Goal: Task Accomplishment & Management: Use online tool/utility

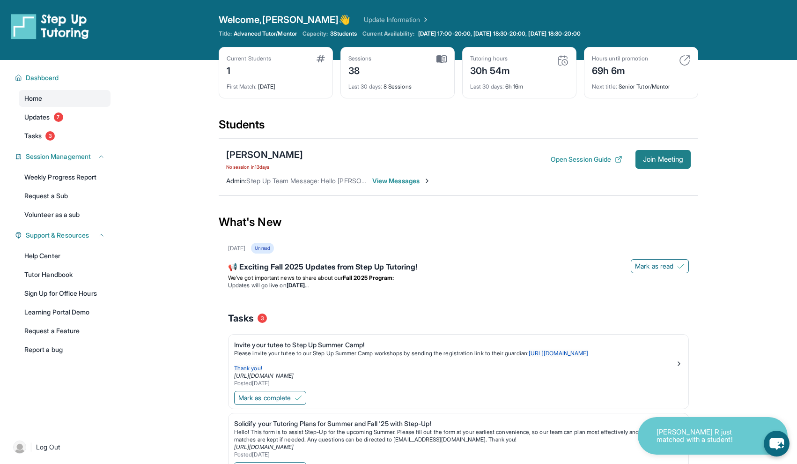
click at [672, 156] on span "Join Meeting" at bounding box center [663, 159] width 40 height 6
click at [579, 162] on button "Open Session Guide" at bounding box center [587, 159] width 72 height 9
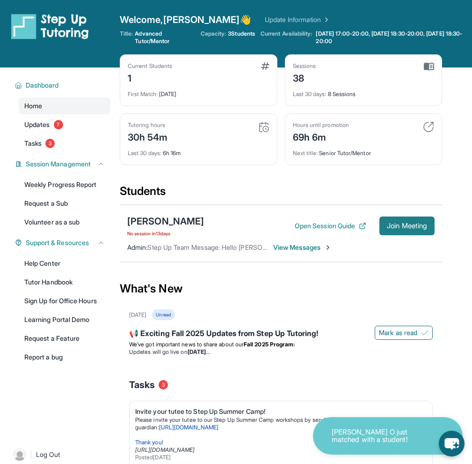
click at [424, 225] on span "Join Meeting" at bounding box center [407, 226] width 40 height 6
